Goal: Information Seeking & Learning: Learn about a topic

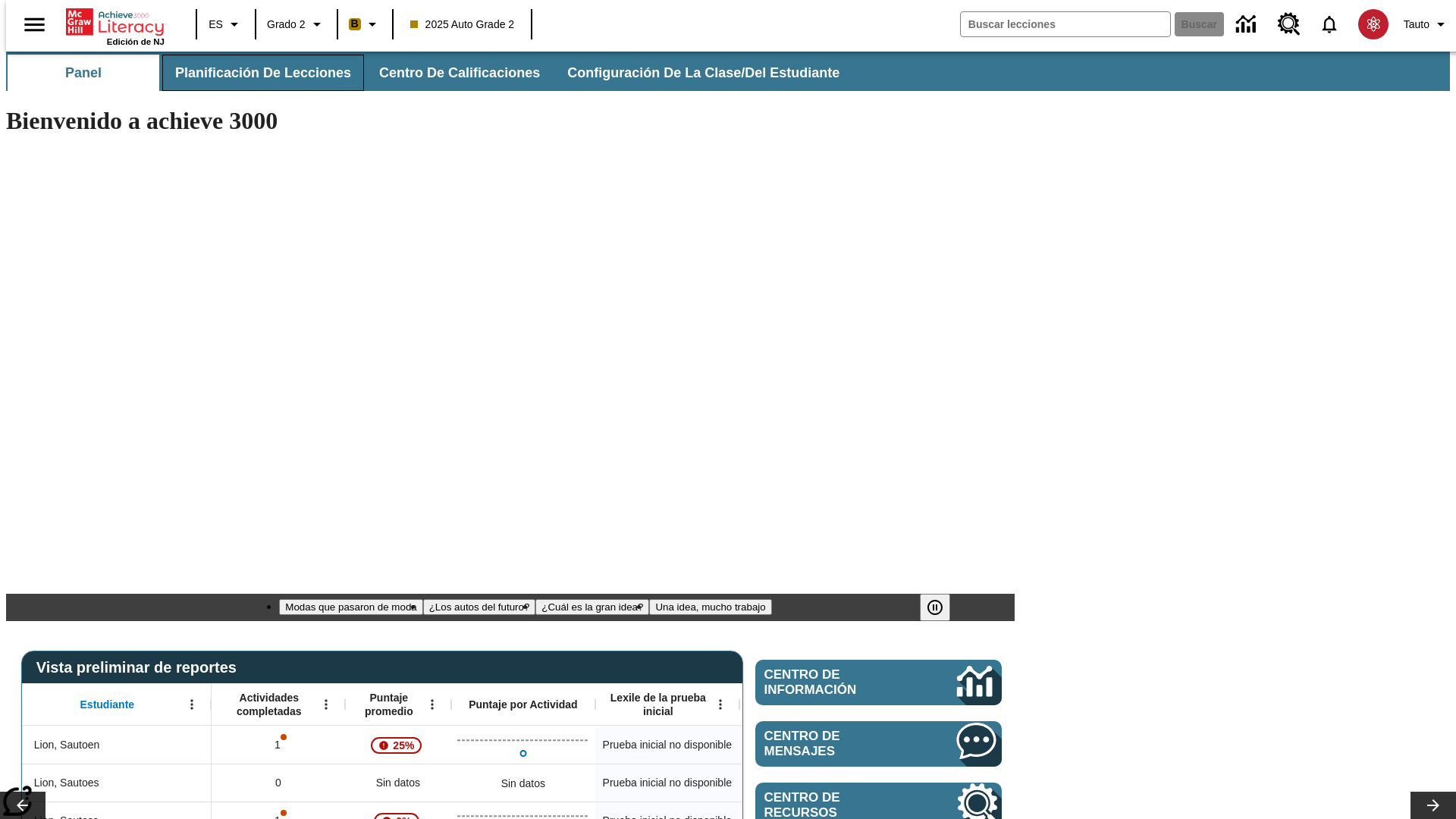
click at [254, 73] on span "Planificación de lecciones" at bounding box center [263, 73] width 176 height 18
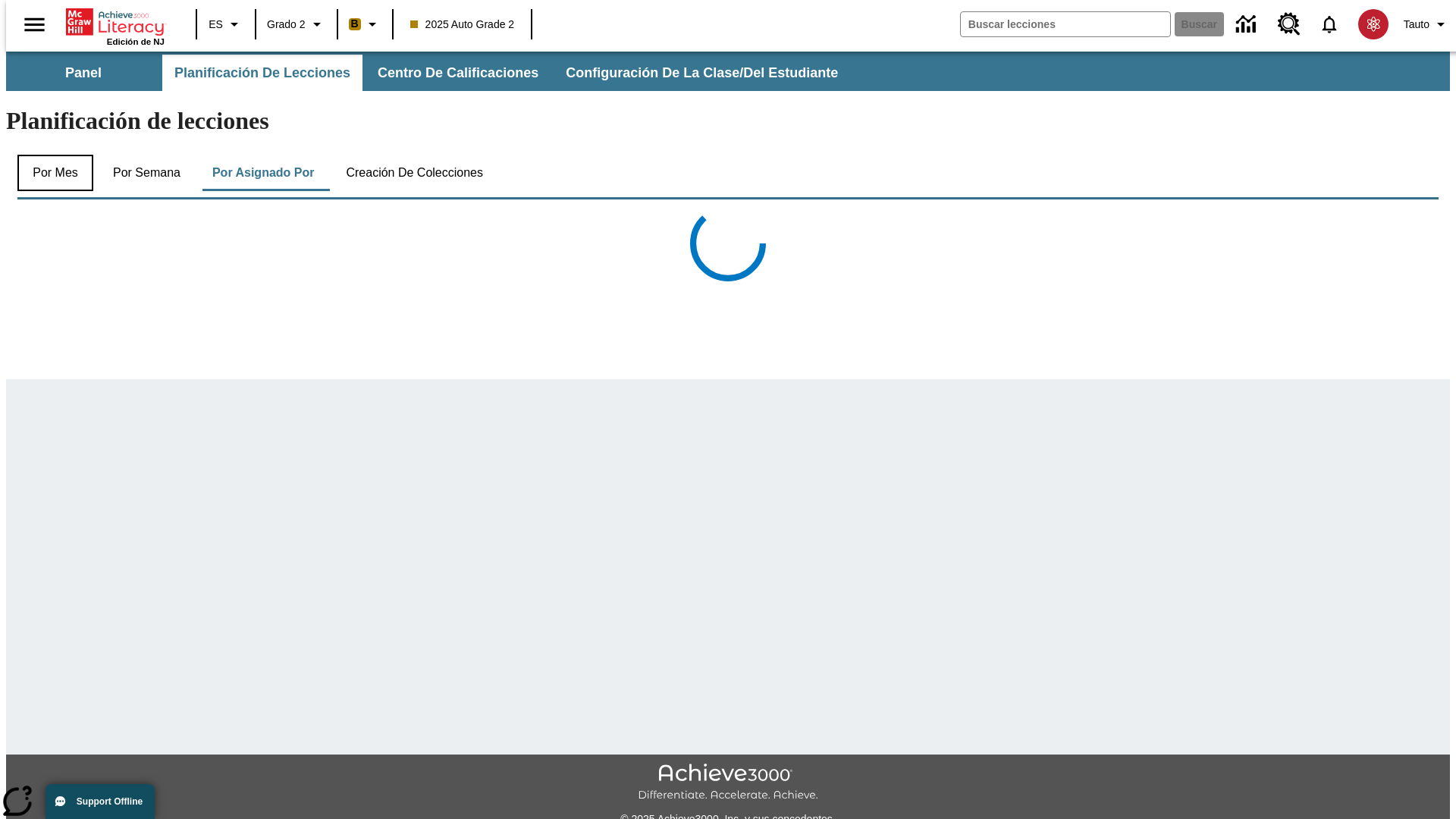
click at [49, 155] on button "Por mes" at bounding box center [55, 172] width 76 height 36
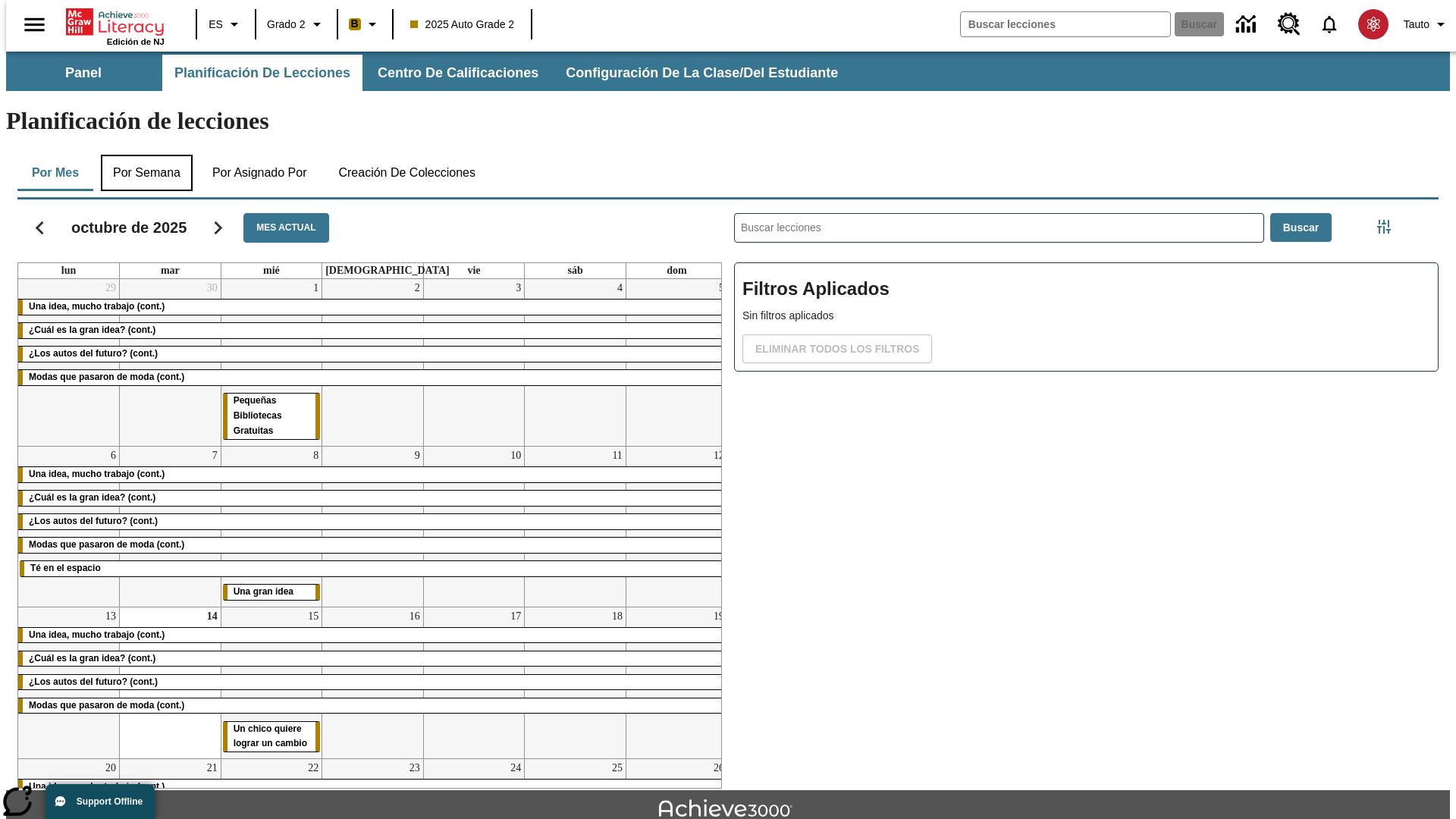
click at [142, 155] on button "Por semana" at bounding box center [146, 172] width 92 height 36
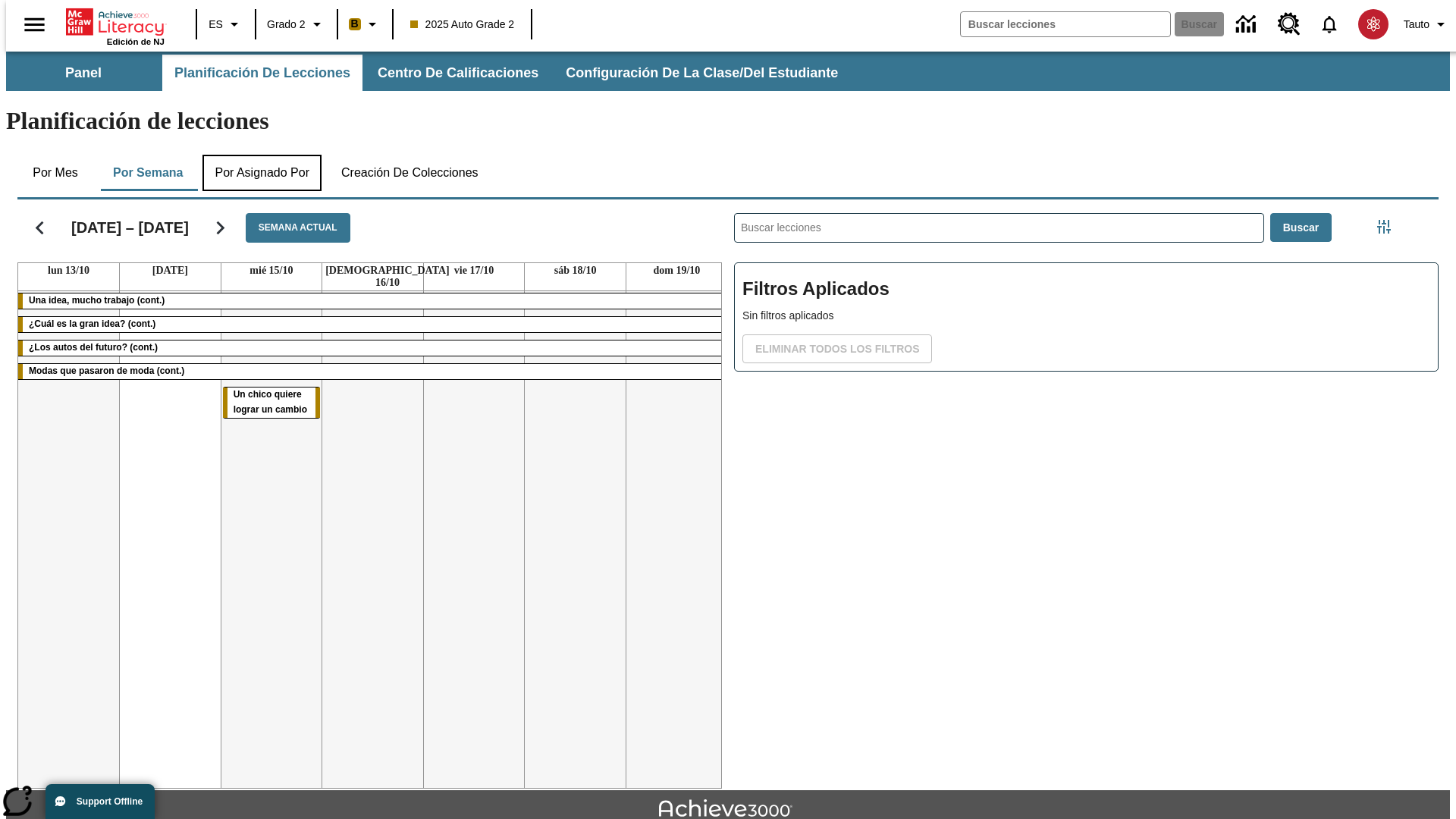
click at [262, 155] on button "Por asignado por" at bounding box center [262, 172] width 119 height 36
